Goal: Task Accomplishment & Management: Complete application form

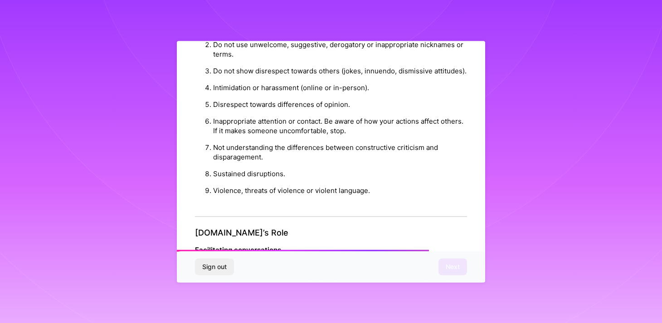
scroll to position [1005, 0]
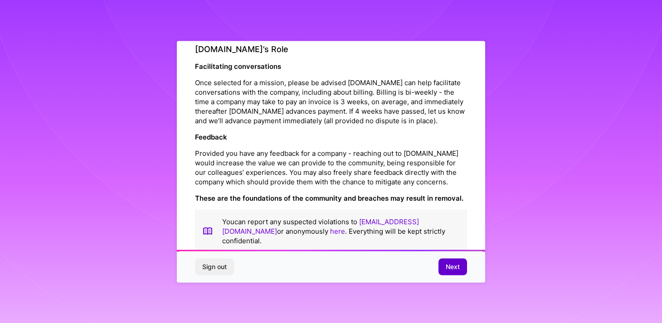
click at [449, 260] on button "Next" at bounding box center [452, 267] width 29 height 16
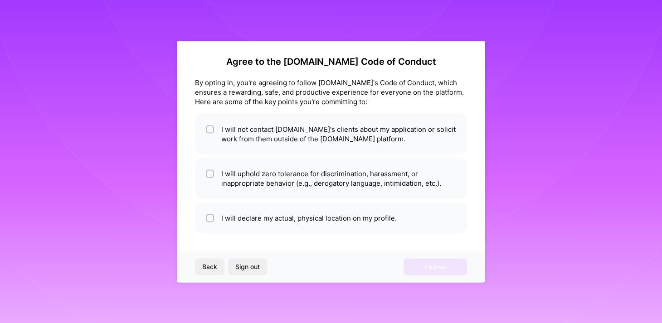
scroll to position [3, 0]
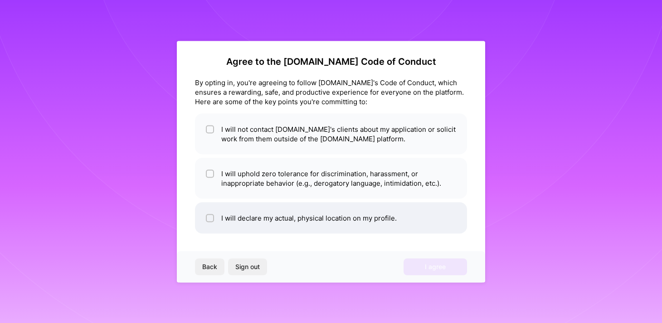
click at [357, 217] on li "I will declare my actual, physical location on my profile." at bounding box center [331, 217] width 272 height 31
checkbox input "true"
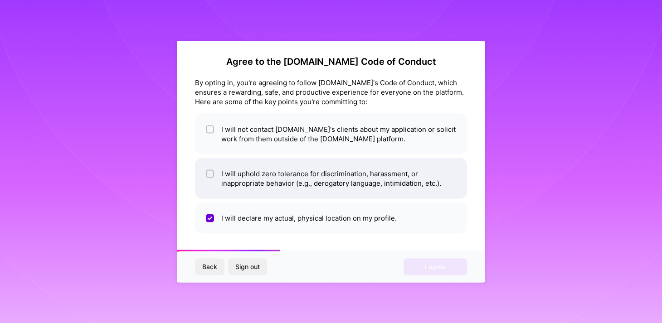
click at [360, 188] on li "I will uphold zero tolerance for discrimination, harassment, or inappropriate b…" at bounding box center [331, 178] width 272 height 41
checkbox input "true"
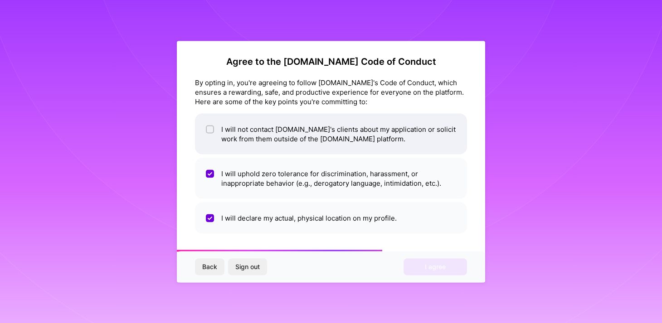
click at [360, 143] on li "I will not contact [DOMAIN_NAME]'s clients about my application or solicit work…" at bounding box center [331, 133] width 272 height 41
checkbox input "true"
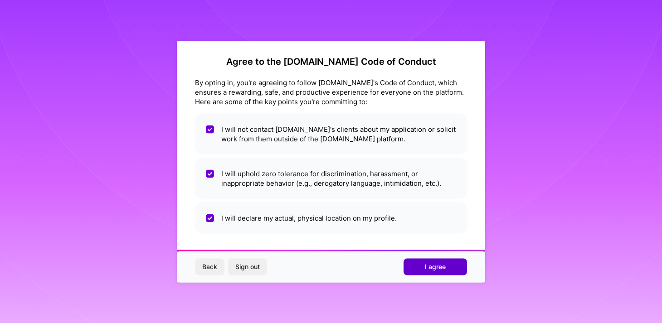
click at [431, 269] on span "I agree" at bounding box center [435, 266] width 21 height 9
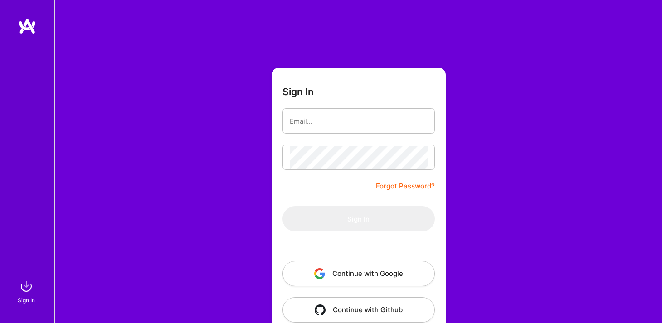
scroll to position [17, 0]
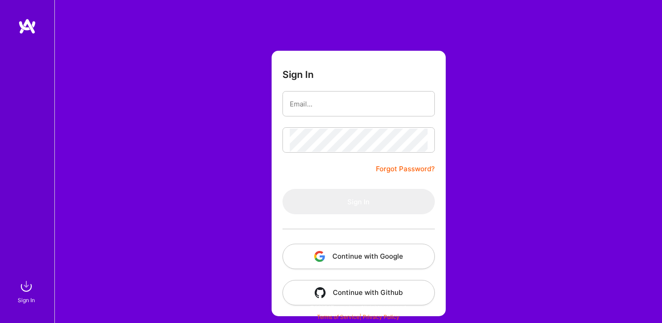
click at [359, 259] on button "Continue with Google" at bounding box center [358, 256] width 152 height 25
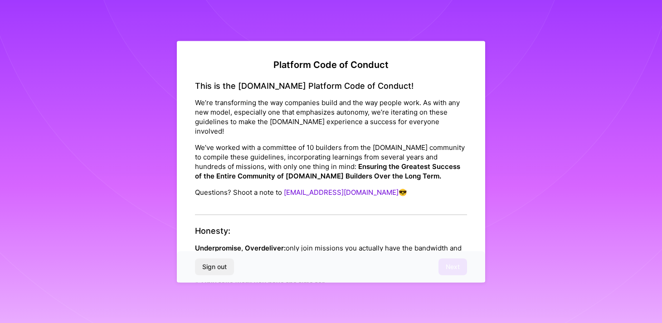
scroll to position [0, 0]
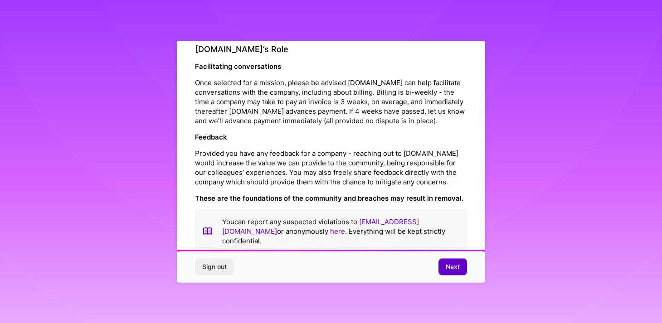
click at [456, 266] on span "Next" at bounding box center [453, 266] width 14 height 9
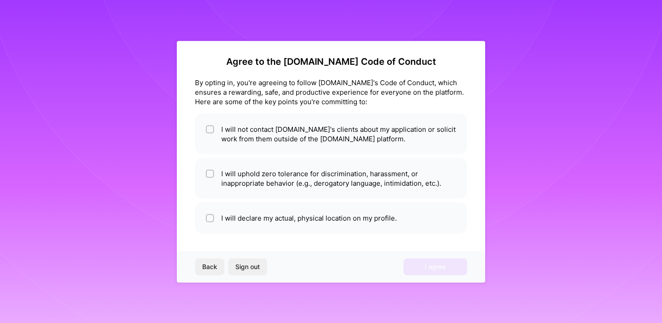
scroll to position [3, 0]
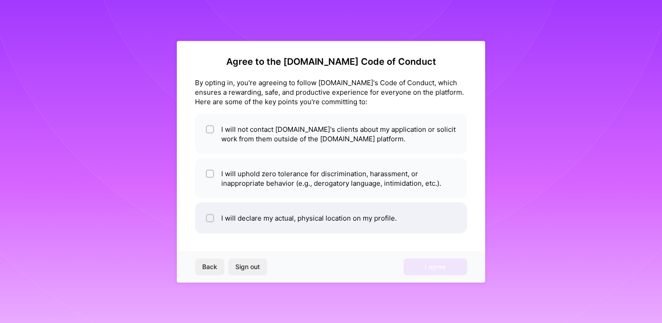
click at [317, 227] on li "I will declare my actual, physical location on my profile." at bounding box center [331, 217] width 272 height 31
checkbox input "true"
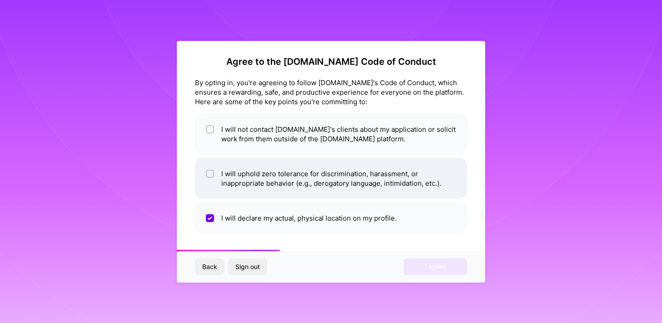
click at [333, 179] on li "I will uphold zero tolerance for discrimination, harassment, or inappropriate b…" at bounding box center [331, 178] width 272 height 41
checkbox input "true"
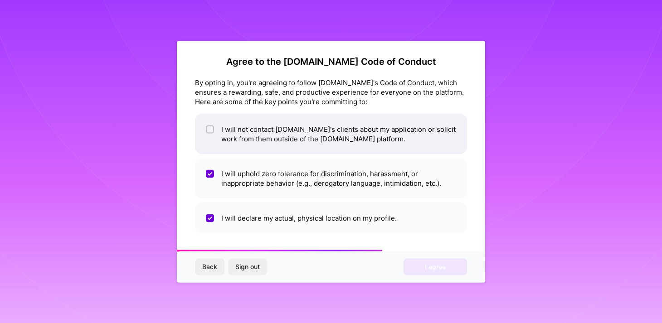
click at [333, 117] on li "I will not contact [DOMAIN_NAME]'s clients about my application or solicit work…" at bounding box center [331, 133] width 272 height 41
checkbox input "true"
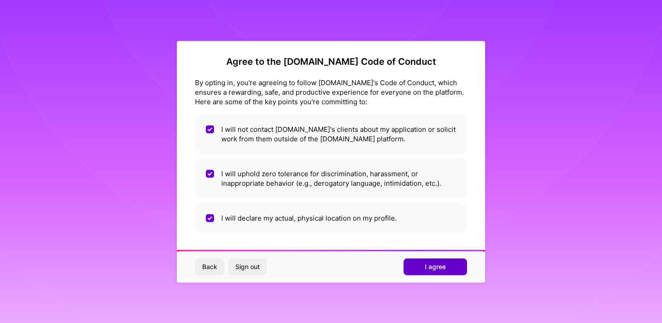
click at [429, 259] on button "I agree" at bounding box center [434, 267] width 63 height 16
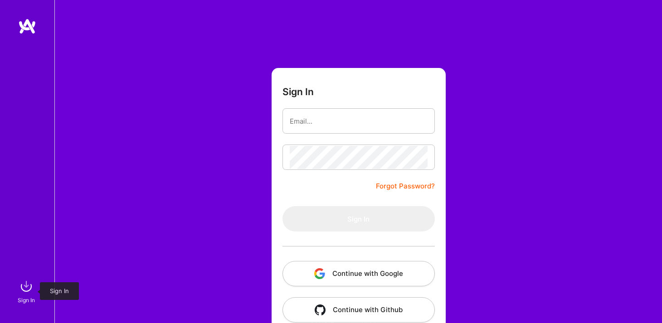
click at [21, 295] on img at bounding box center [26, 286] width 18 height 18
click at [27, 288] on img at bounding box center [26, 286] width 18 height 18
click at [30, 34] on div at bounding box center [27, 147] width 54 height 259
click at [30, 32] on img at bounding box center [27, 26] width 18 height 16
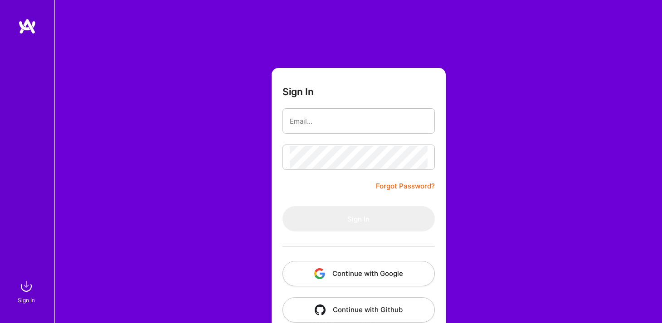
click at [30, 32] on img at bounding box center [27, 26] width 18 height 16
